Goal: Task Accomplishment & Management: Use online tool/utility

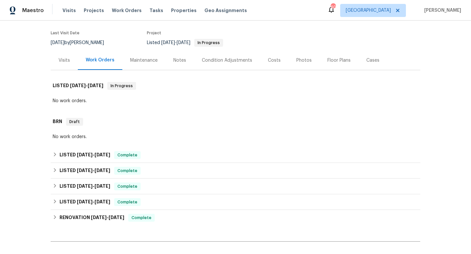
scroll to position [120, 0]
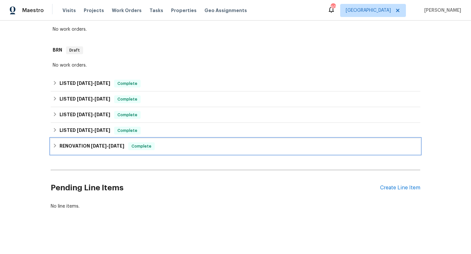
click at [61, 150] on h6 "RENOVATION 2/5/25 - 3/5/25" at bounding box center [92, 147] width 65 height 8
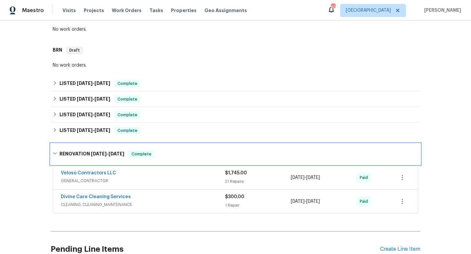
click at [61, 150] on div "RENOVATION 2/5/25 - 3/5/25 Complete" at bounding box center [236, 154] width 370 height 21
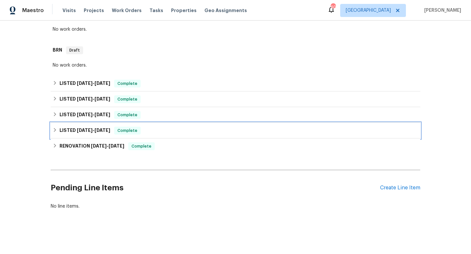
click at [62, 130] on h6 "LISTED 2/11/25 - 2/12/25" at bounding box center [85, 131] width 51 height 8
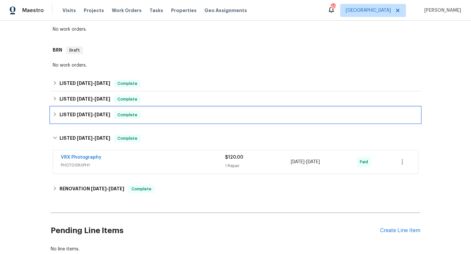
click at [66, 117] on h6 "LISTED 6/5/25 - 7/8/25" at bounding box center [85, 115] width 51 height 8
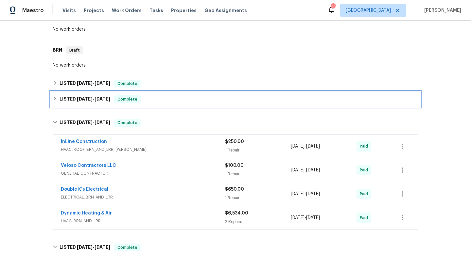
click at [76, 102] on h6 "LISTED 7/7/25 - 7/9/25" at bounding box center [85, 100] width 51 height 8
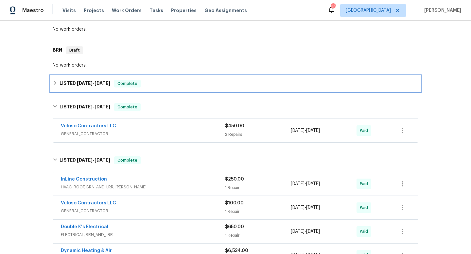
click at [72, 81] on h6 "LISTED 7/10/25 - 7/13/25" at bounding box center [85, 84] width 51 height 8
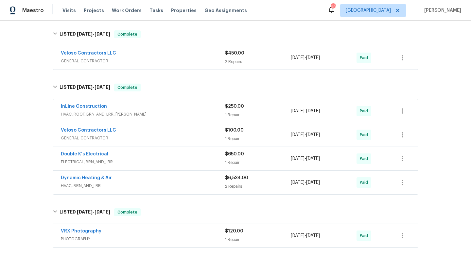
scroll to position [232, 0]
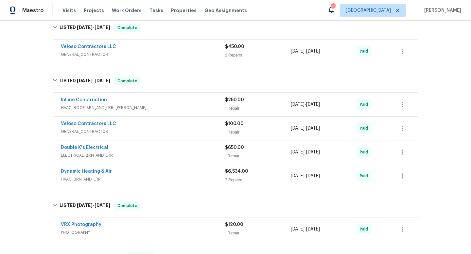
click at [129, 173] on div "Dynamic Heating & Air" at bounding box center [143, 172] width 164 height 8
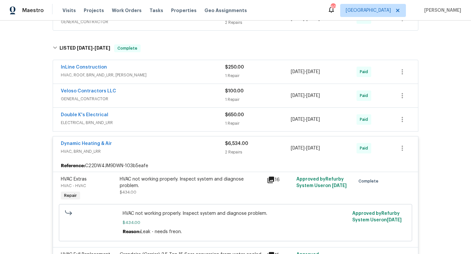
scroll to position [262, 0]
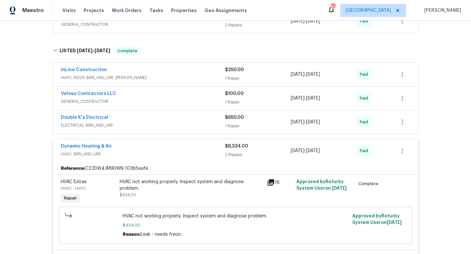
click at [117, 148] on div "Dynamic Heating & Air" at bounding box center [143, 147] width 164 height 8
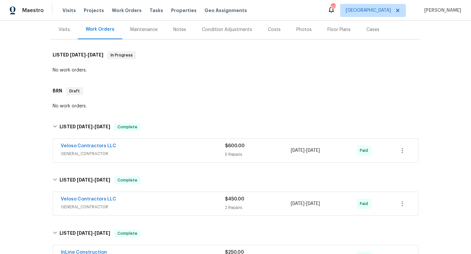
scroll to position [86, 0]
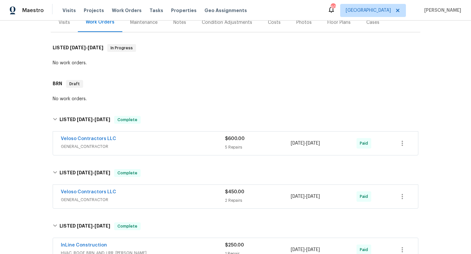
click at [75, 145] on span "GENERAL_CONTRACTOR" at bounding box center [143, 147] width 164 height 7
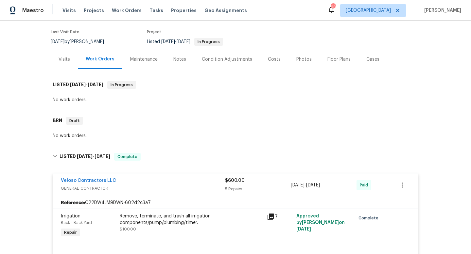
scroll to position [0, 0]
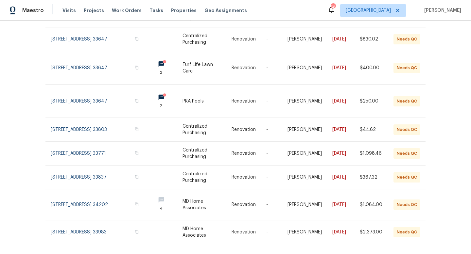
scroll to position [136, 0]
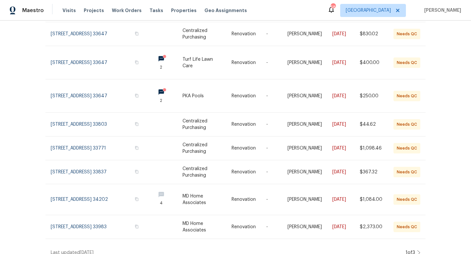
click at [420, 251] on icon at bounding box center [418, 253] width 3 height 5
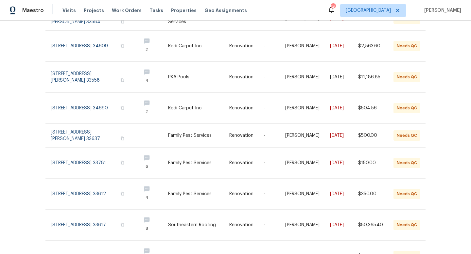
scroll to position [150, 0]
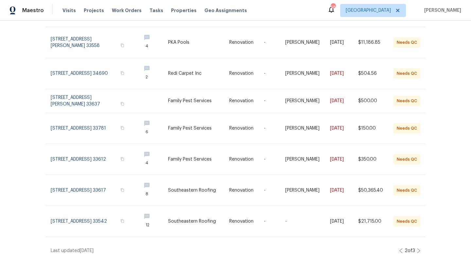
click at [420, 249] on icon at bounding box center [418, 251] width 3 height 5
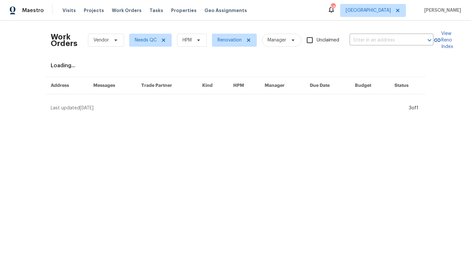
scroll to position [0, 0]
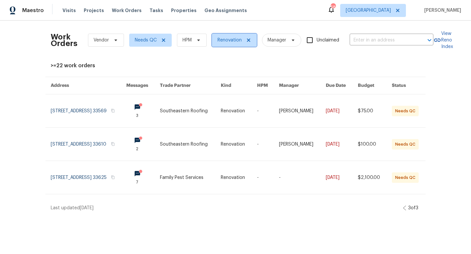
click at [247, 40] on icon at bounding box center [248, 40] width 5 height 5
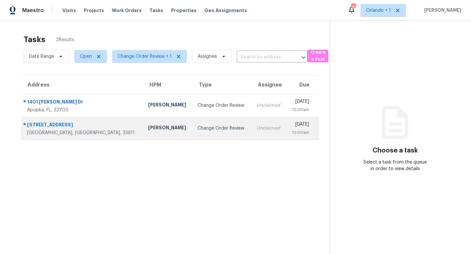
click at [198, 128] on div "Change Order Review" at bounding box center [222, 128] width 48 height 7
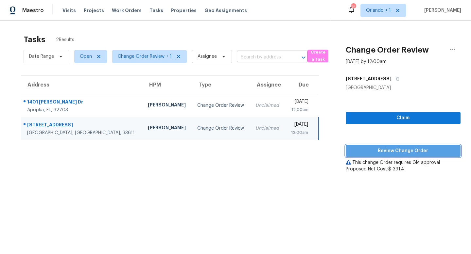
click at [402, 150] on span "Review Change Order" at bounding box center [403, 151] width 104 height 8
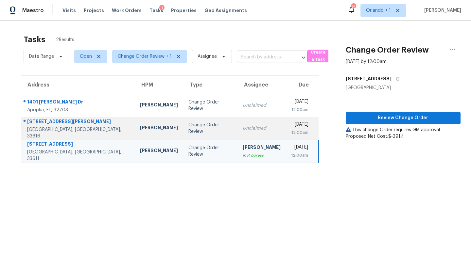
click at [183, 123] on td "Change Order Review" at bounding box center [210, 128] width 54 height 23
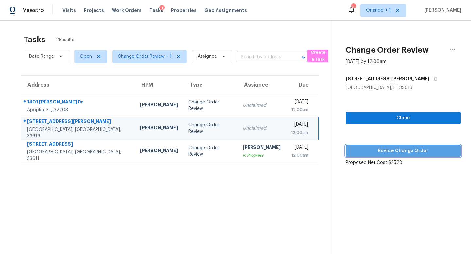
click at [395, 150] on span "Review Change Order" at bounding box center [403, 151] width 104 height 8
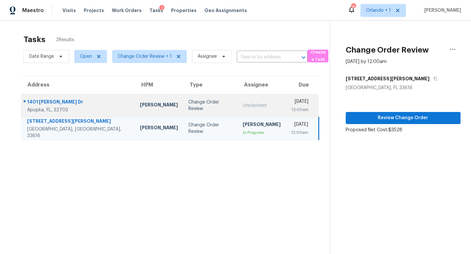
click at [190, 107] on div "Change Order Review" at bounding box center [210, 105] width 44 height 13
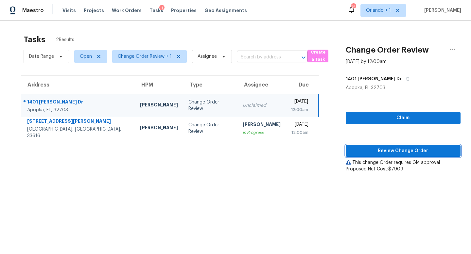
click at [406, 153] on span "Review Change Order" at bounding box center [403, 151] width 104 height 8
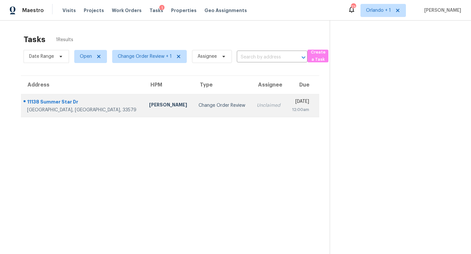
click at [199, 106] on div "Change Order Review" at bounding box center [223, 105] width 48 height 7
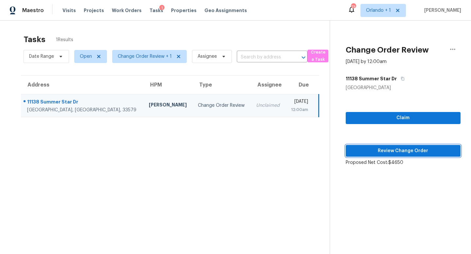
click at [410, 149] on span "Review Change Order" at bounding box center [403, 151] width 104 height 8
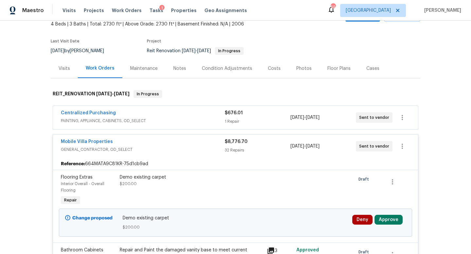
scroll to position [79, 0]
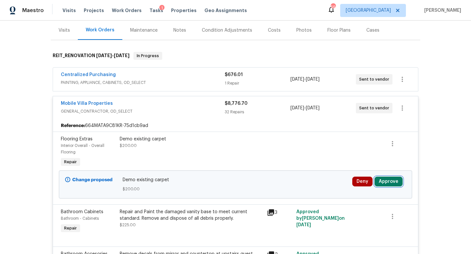
click at [393, 181] on button "Approve" at bounding box center [389, 182] width 28 height 10
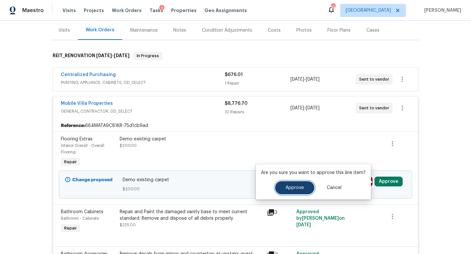
click at [298, 188] on span "Approve" at bounding box center [295, 188] width 18 height 5
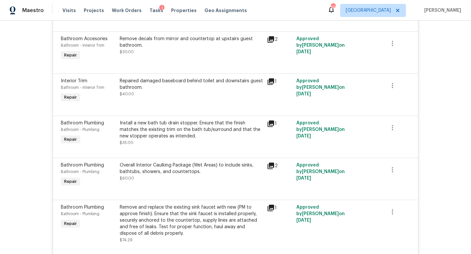
scroll to position [0, 0]
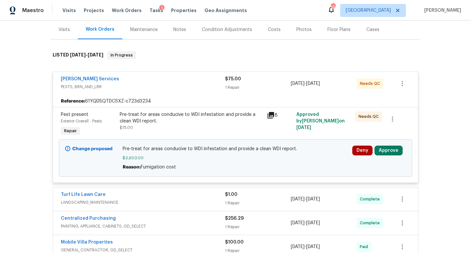
scroll to position [101, 0]
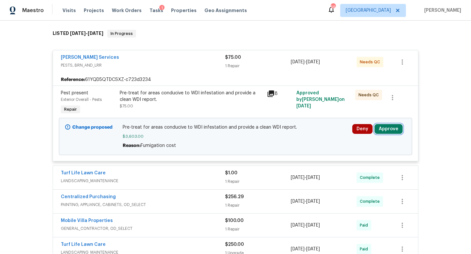
click at [390, 130] on button "Approve" at bounding box center [389, 129] width 28 height 10
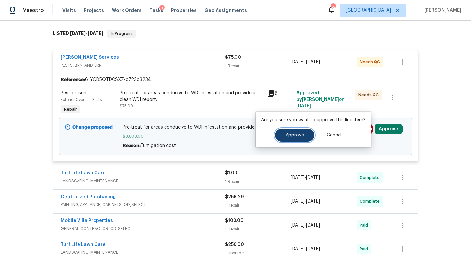
click at [295, 133] on span "Approve" at bounding box center [295, 135] width 18 height 5
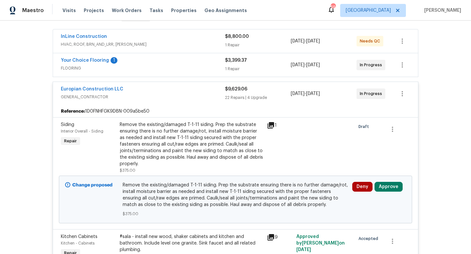
scroll to position [118, 0]
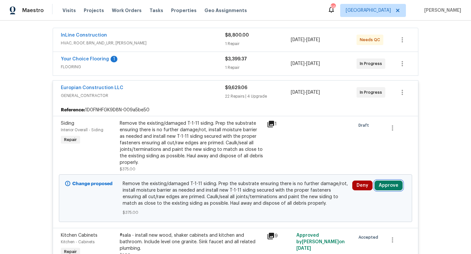
click at [379, 187] on button "Approve" at bounding box center [389, 186] width 28 height 10
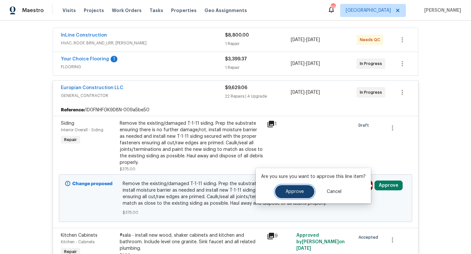
click at [303, 195] on button "Approve" at bounding box center [294, 191] width 39 height 13
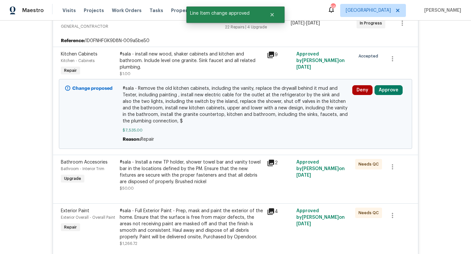
scroll to position [149, 0]
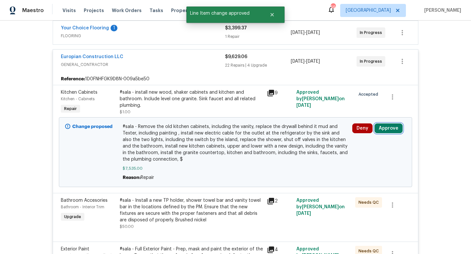
click at [390, 129] on button "Approve" at bounding box center [389, 129] width 28 height 10
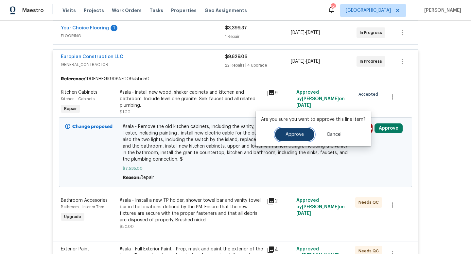
click at [298, 135] on span "Approve" at bounding box center [295, 134] width 18 height 5
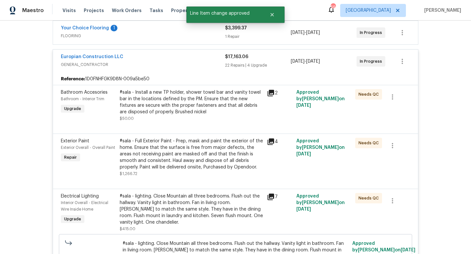
click at [188, 65] on span "GENERAL_CONTRACTOR" at bounding box center [143, 64] width 164 height 7
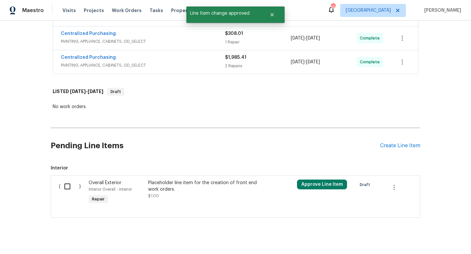
scroll to position [223, 0]
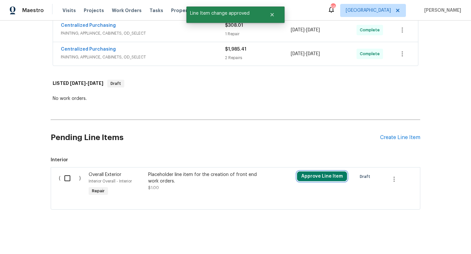
click at [322, 177] on button "Approve Line Item" at bounding box center [322, 177] width 50 height 10
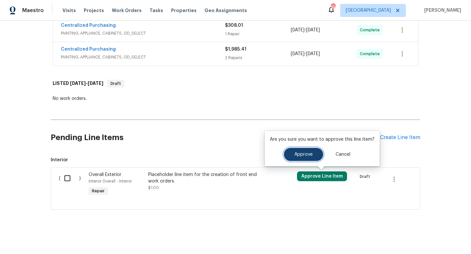
click at [302, 154] on span "Approve" at bounding box center [303, 154] width 18 height 5
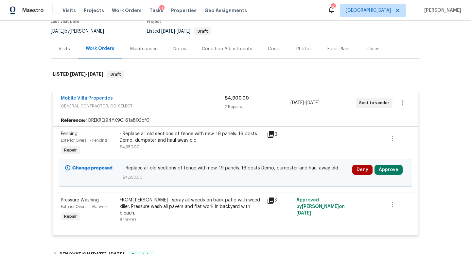
scroll to position [73, 0]
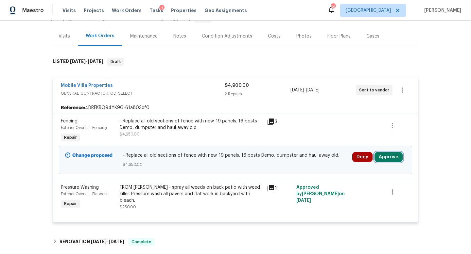
click at [389, 160] on button "Approve" at bounding box center [389, 157] width 28 height 10
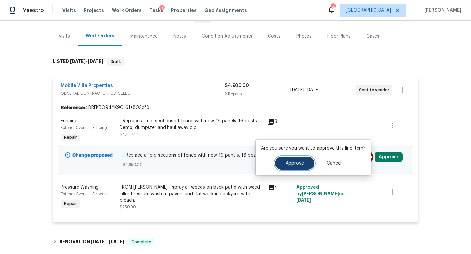
click at [305, 162] on button "Approve" at bounding box center [294, 163] width 39 height 13
